Goal: Transaction & Acquisition: Purchase product/service

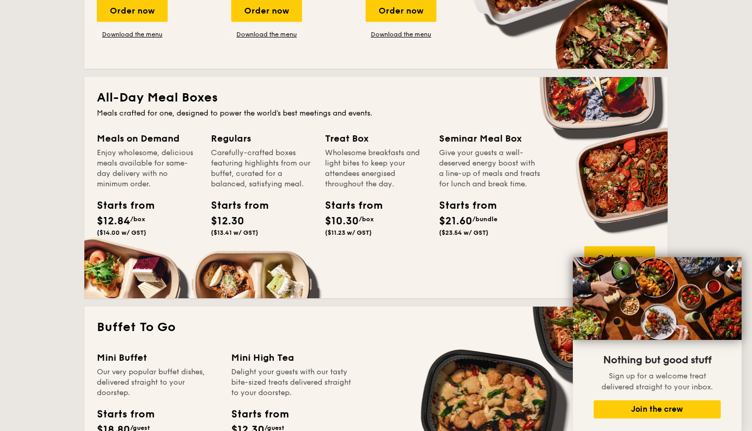
scroll to position [677, 0]
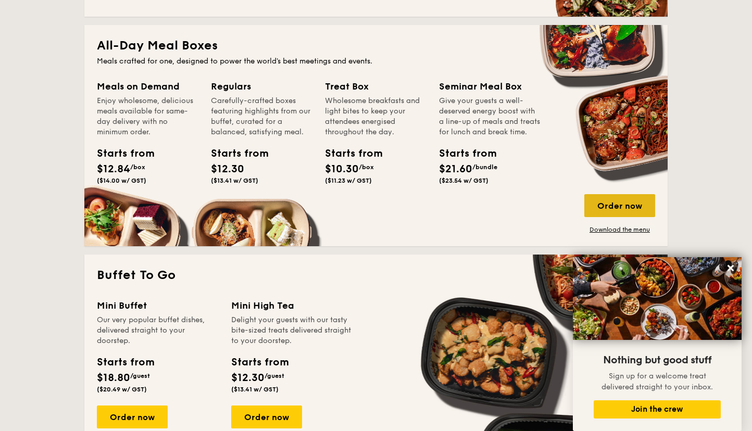
click at [616, 206] on div "Order now" at bounding box center [619, 205] width 71 height 23
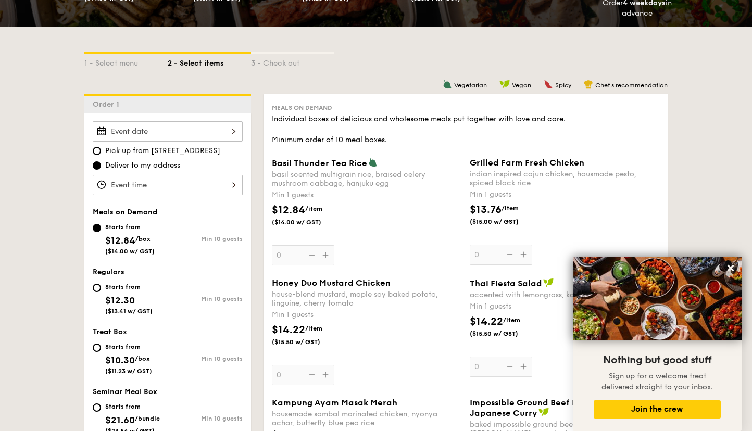
scroll to position [260, 0]
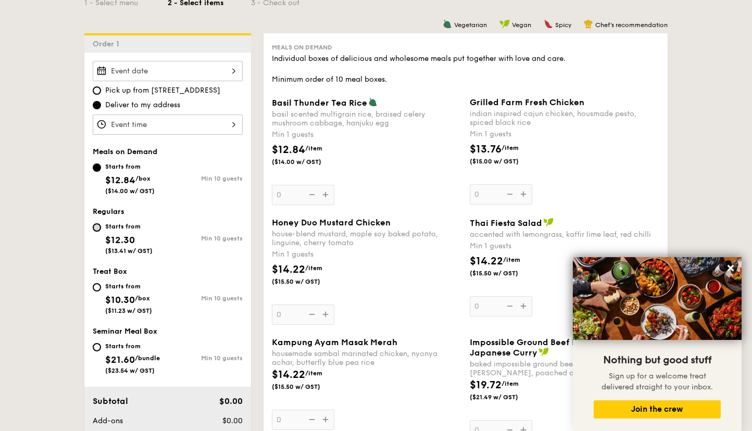
click at [97, 229] on input "Starts from $12.30 ($13.41 w/ GST) Min 10 guests" at bounding box center [97, 227] width 8 height 8
radio input "true"
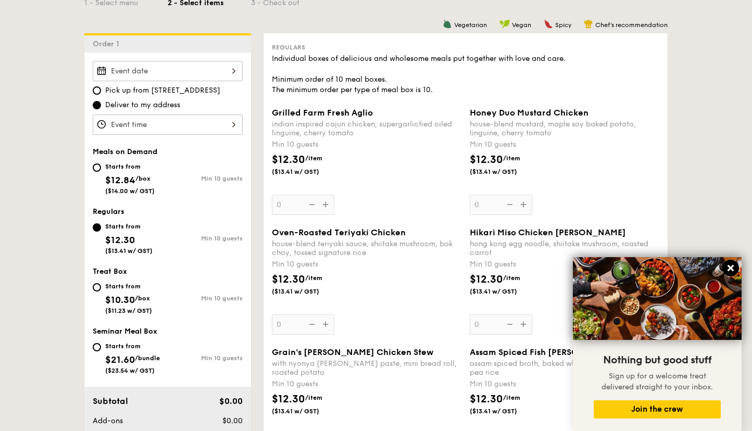
click at [733, 268] on icon at bounding box center [730, 268] width 9 height 9
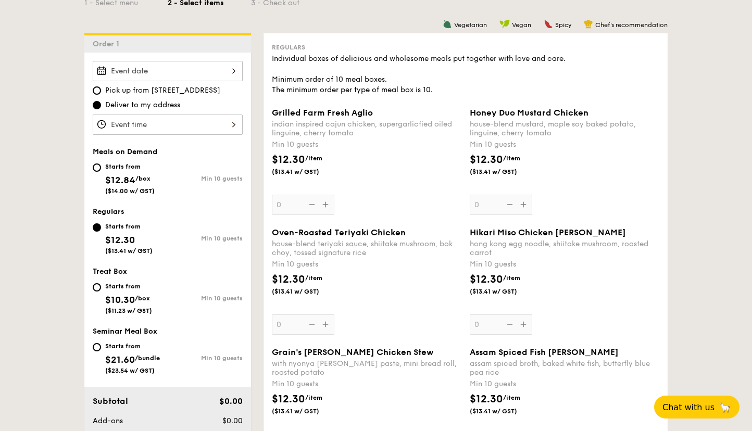
click at [93, 289] on div "Starts from $10.30 /box ($11.23 w/ GST)" at bounding box center [130, 297] width 75 height 34
click at [93, 289] on input "Starts from $10.30 /box ($11.23 w/ GST) Min 10 guests" at bounding box center [97, 287] width 8 height 8
radio input "true"
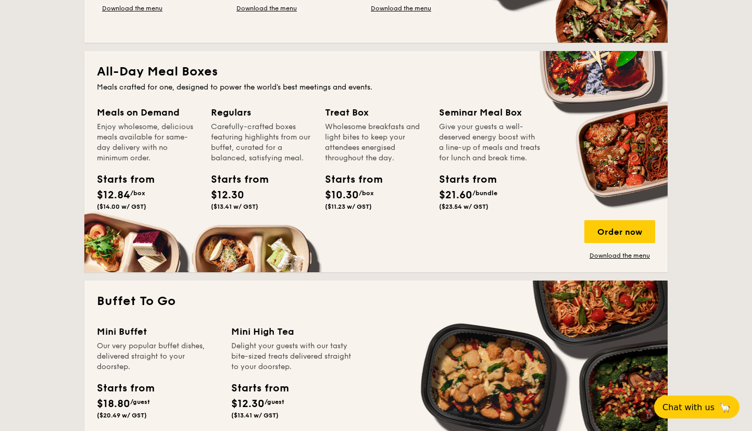
scroll to position [670, 0]
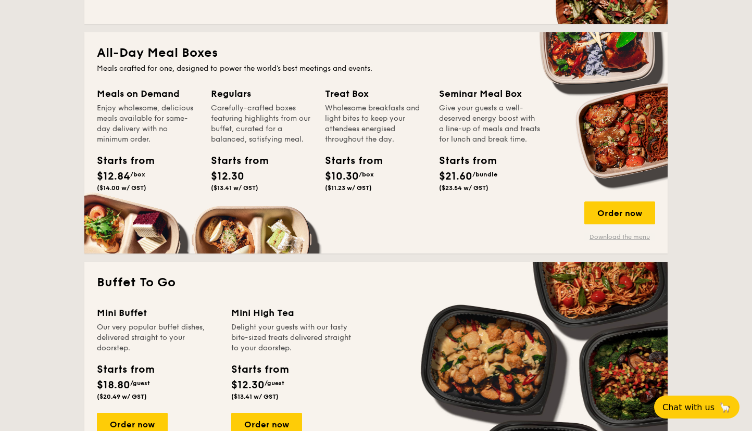
click at [610, 235] on link "Download the menu" at bounding box center [619, 237] width 71 height 8
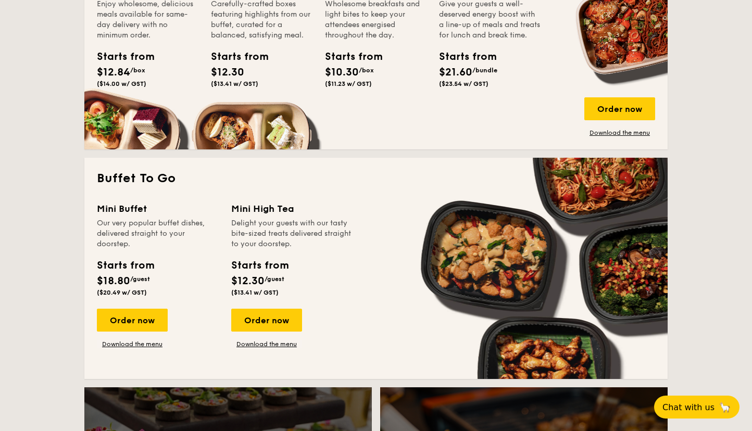
scroll to position [566, 0]
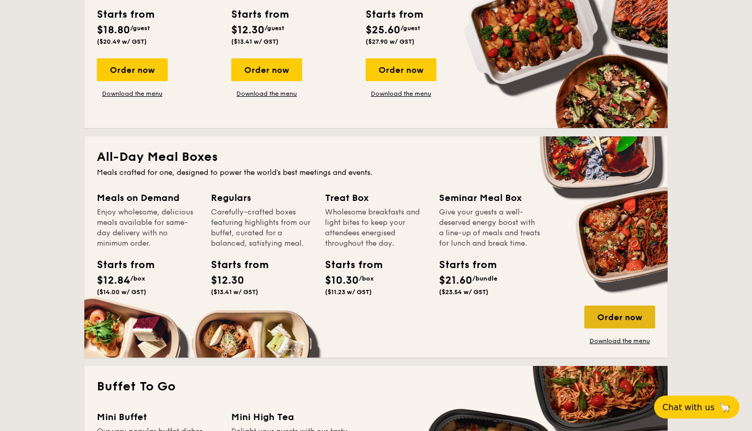
click at [610, 325] on div "Order now" at bounding box center [619, 317] width 71 height 23
